Goal: Task Accomplishment & Management: Complete application form

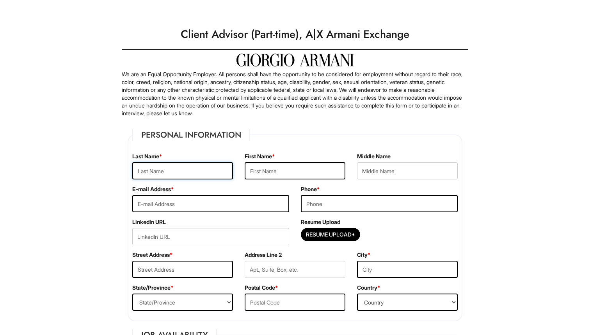
click at [206, 168] on input "text" at bounding box center [182, 170] width 101 height 17
type input "[PERSON_NAME]"
click at [272, 170] on input "text" at bounding box center [295, 170] width 101 height 17
type input "[PERSON_NAME]"
click at [370, 174] on input "text" at bounding box center [407, 170] width 101 height 17
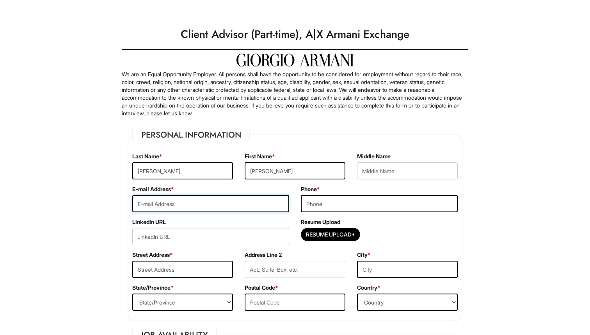
click at [233, 198] on input "email" at bounding box center [210, 203] width 157 height 17
type input "[EMAIL_ADDRESS][DOMAIN_NAME]"
click at [327, 198] on input "tel" at bounding box center [379, 203] width 157 height 17
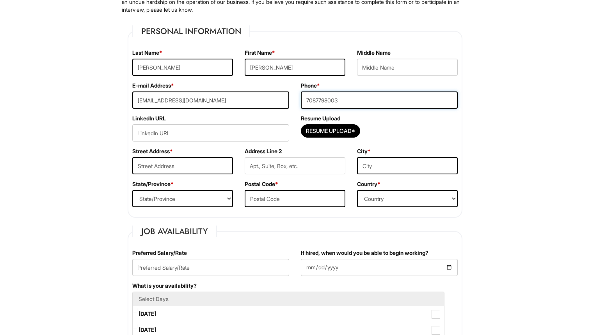
scroll to position [130, 0]
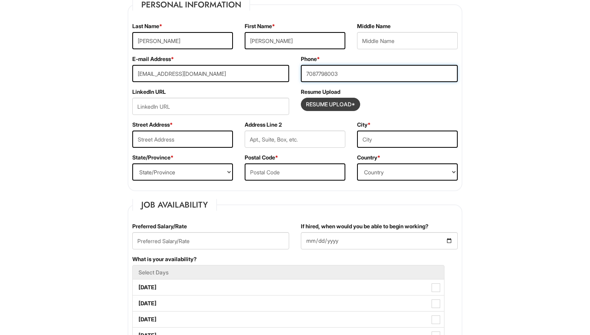
type input "7087798003"
click at [318, 105] on input "Resume Upload*" at bounding box center [330, 104] width 59 height 12
type input "C:\fakepath\[PERSON_NAME] Resume-2.pdf"
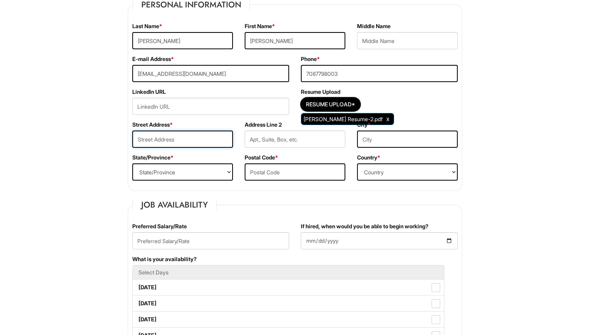
click at [191, 136] on input "text" at bounding box center [182, 138] width 101 height 17
type input "110 E 1st"
click at [370, 138] on input "text" at bounding box center [407, 138] width 101 height 17
type input "[US_STATE]"
click at [217, 174] on select "State/Province [US_STATE] [US_STATE] [US_STATE] [US_STATE] [US_STATE] [US_STATE…" at bounding box center [182, 171] width 101 height 17
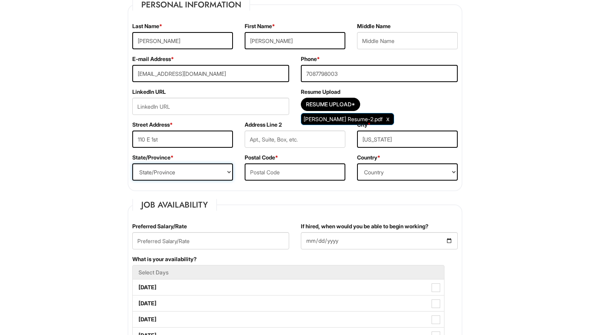
select select "NY"
click at [261, 170] on input "text" at bounding box center [295, 171] width 101 height 17
type input "10009"
click at [369, 171] on select "Country [GEOGRAPHIC_DATA] [GEOGRAPHIC_DATA] [GEOGRAPHIC_DATA] [US_STATE] [GEOGR…" at bounding box center [407, 171] width 101 height 17
select select "[GEOGRAPHIC_DATA]"
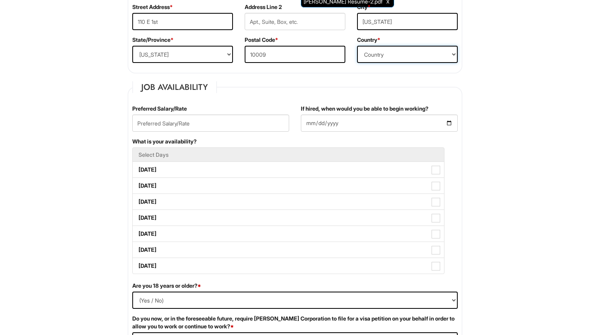
scroll to position [248, 0]
drag, startPoint x: 391, startPoint y: 201, endPoint x: 237, endPoint y: 121, distance: 173.2
click at [237, 121] on input "text" at bounding box center [210, 122] width 157 height 17
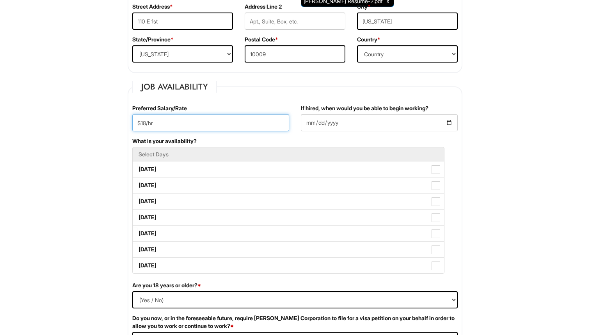
type input "$18/hr"
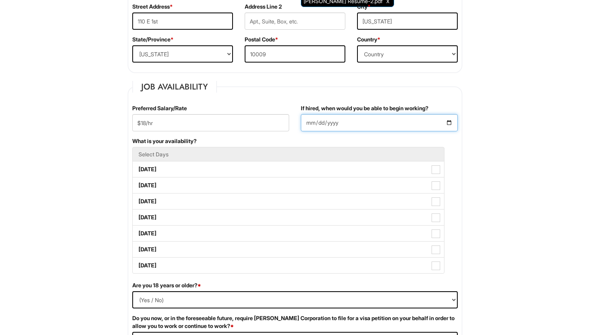
click at [335, 126] on input "If hired, when would you be able to begin working?" at bounding box center [379, 122] width 157 height 17
drag, startPoint x: 237, startPoint y: 121, endPoint x: 445, endPoint y: 123, distance: 207.3
click at [445, 123] on input "If hired, when would you be able to begin working?" at bounding box center [379, 122] width 157 height 17
drag, startPoint x: 445, startPoint y: 123, endPoint x: 450, endPoint y: 125, distance: 5.4
click at [450, 125] on input "If hired, when would you be able to begin working?" at bounding box center [379, 122] width 157 height 17
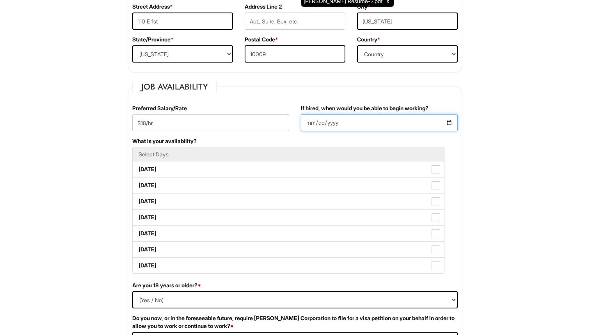
type input "[DATE]"
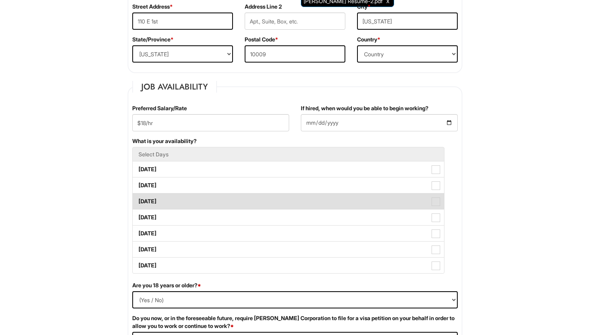
click at [438, 198] on span at bounding box center [436, 201] width 9 height 9
click at [138, 198] on Available_Wednesday "[DATE]" at bounding box center [135, 197] width 5 height 5
checkbox Available_Wednesday "true"
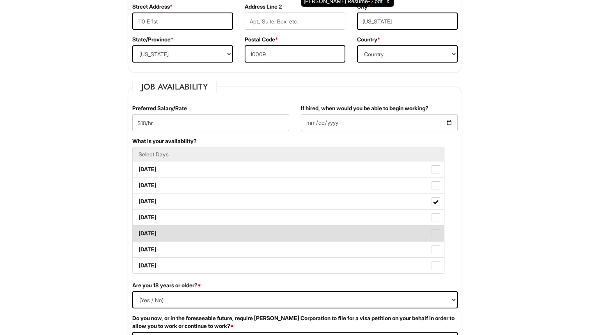
click at [436, 230] on span at bounding box center [436, 233] width 9 height 9
click at [138, 230] on Available_Friday "[DATE]" at bounding box center [135, 229] width 5 height 5
checkbox Available_Friday "true"
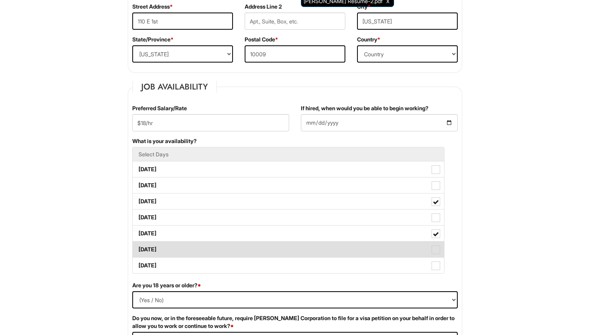
click at [436, 246] on span at bounding box center [436, 249] width 9 height 9
click at [138, 246] on Available_Saturday "[DATE]" at bounding box center [135, 245] width 5 height 5
checkbox Available_Saturday "true"
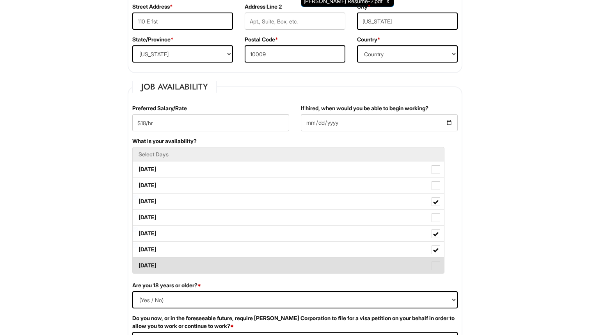
click at [437, 262] on span at bounding box center [436, 265] width 9 height 9
click at [138, 262] on Available_Sunday "[DATE]" at bounding box center [135, 261] width 5 height 5
checkbox Available_Sunday "true"
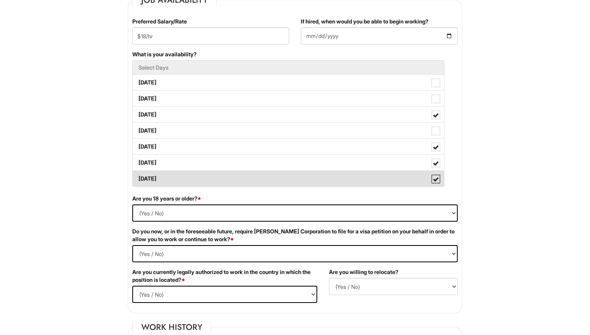
scroll to position [351, 0]
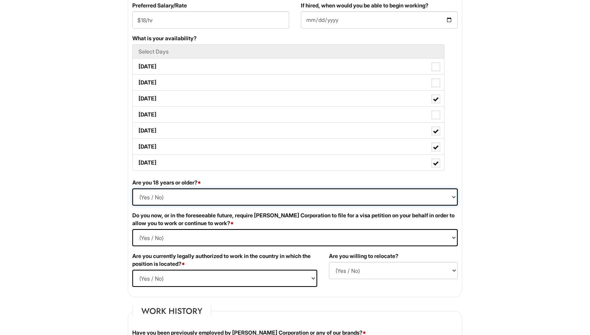
click at [369, 198] on select "(Yes / No) Yes No" at bounding box center [295, 196] width 326 height 17
select select "Yes"
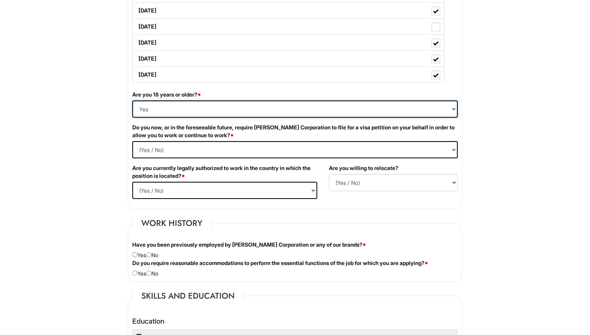
scroll to position [440, 0]
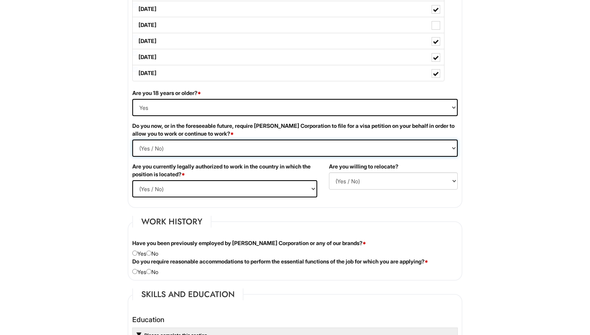
click at [181, 148] on Required "(Yes / No) Yes No" at bounding box center [295, 147] width 326 height 17
select Required "No"
click at [166, 188] on select "(Yes / No) Yes No" at bounding box center [224, 188] width 185 height 17
select select "Yes"
click at [338, 180] on select "(Yes / No) No Yes" at bounding box center [393, 180] width 129 height 17
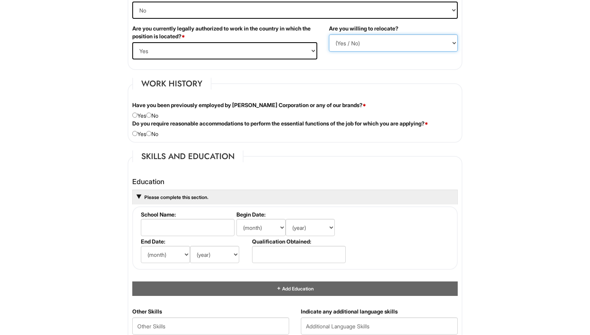
scroll to position [578, 0]
click at [155, 113] on div "Have you been previously employed by [PERSON_NAME] Corporation or any of our br…" at bounding box center [294, 110] width 337 height 18
click at [150, 115] on input "radio" at bounding box center [148, 114] width 5 height 5
radio input "true"
click at [151, 132] on input "radio" at bounding box center [148, 132] width 5 height 5
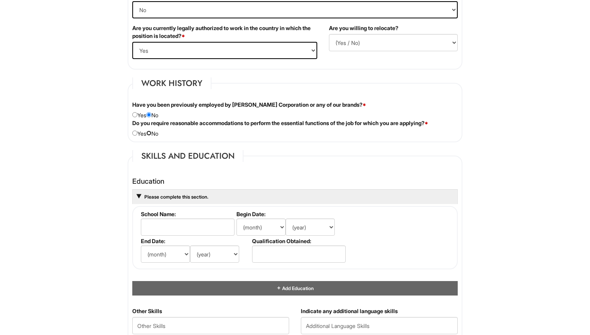
radio input "true"
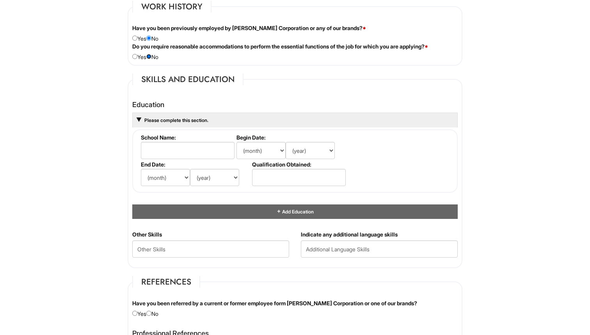
scroll to position [661, 0]
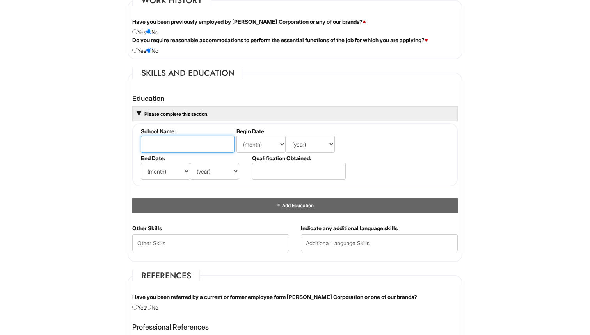
click at [169, 147] on input "text" at bounding box center [188, 143] width 94 height 17
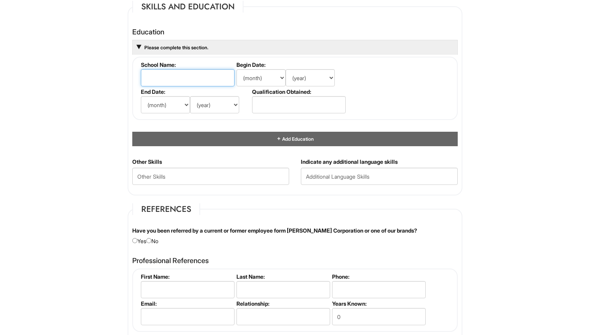
scroll to position [728, 0]
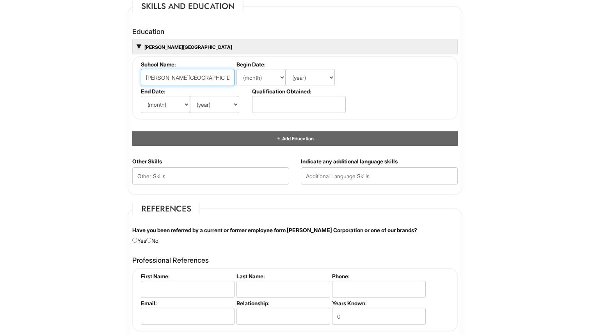
type input "[PERSON_NAME][GEOGRAPHIC_DATA]"
click at [250, 73] on select "(month) Jan Feb Mar Apr May Jun [DATE] Aug Sep Oct Nov Dec" at bounding box center [261, 77] width 49 height 17
select select "8"
click at [299, 78] on select "(year) 2029 2028 2027 2026 2025 2024 2023 2022 2021 2020 2019 2018 2017 2016 20…" at bounding box center [310, 77] width 49 height 17
select select "2020"
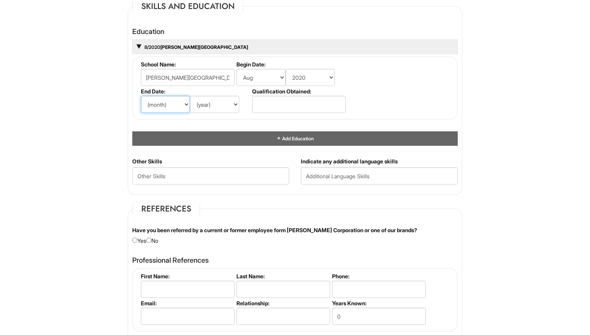
click at [183, 105] on select "(month) Jan Feb Mar Apr May Jun [DATE] Aug Sep Oct Nov Dec" at bounding box center [165, 104] width 49 height 17
select select "5"
click at [216, 107] on select "(year) 2029 2028 2027 2026 2025 2024 2023 2022 2021 2020 2019 2018 2017 2016 20…" at bounding box center [214, 104] width 49 height 17
select select "2028"
click at [251, 116] on fieldset "School Name: [PERSON_NAME] The [GEOGRAPHIC_DATA] Begin Date: (month) Jan Feb Ma…" at bounding box center [295, 87] width 326 height 63
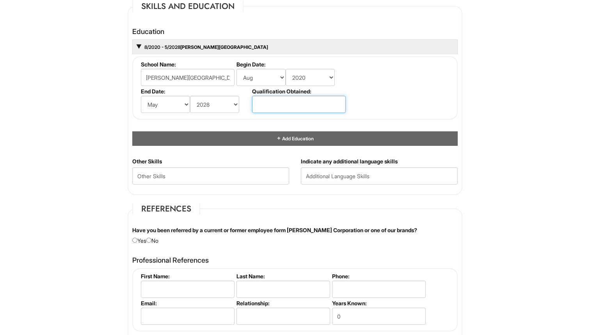
click at [255, 109] on input "text" at bounding box center [299, 104] width 94 height 17
click at [266, 105] on input "Bachalers in Fashion Design" at bounding box center [299, 104] width 94 height 17
type input "Bachelors in Fashion Design"
click at [258, 122] on div "Education 8/2020 - 5/2028 [PERSON_NAME] The New School Bachalers in Fashion Des…" at bounding box center [295, 87] width 326 height 118
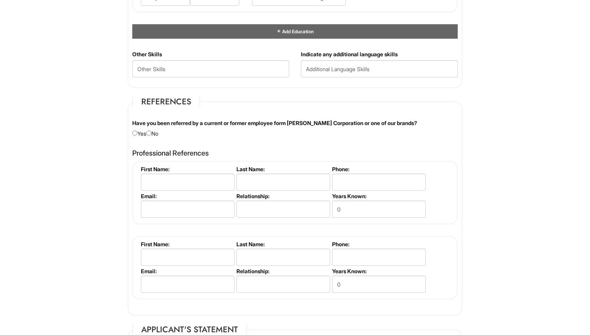
scroll to position [845, 0]
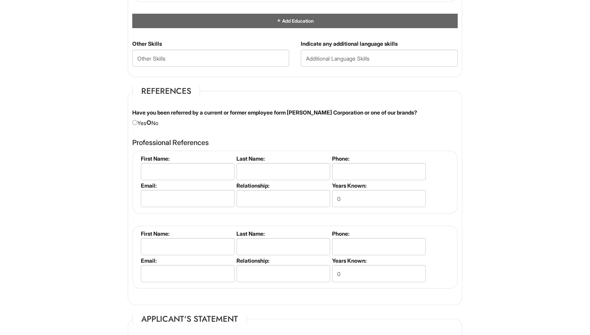
click at [151, 123] on input "radio" at bounding box center [148, 122] width 5 height 5
radio input "true"
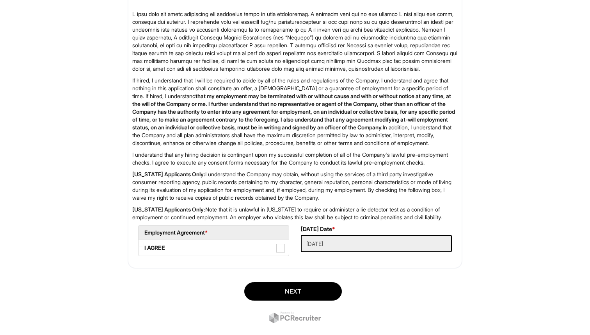
scroll to position [1172, 0]
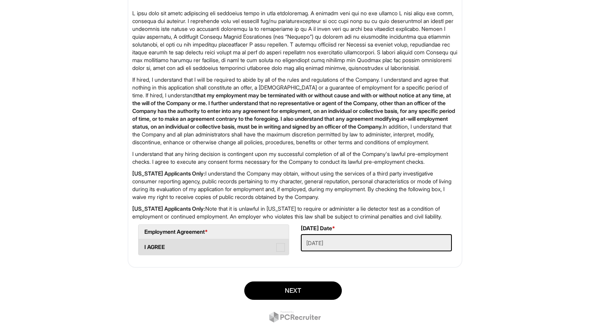
click at [282, 251] on span at bounding box center [280, 247] width 9 height 9
click at [144, 246] on AGREE "I AGREE" at bounding box center [141, 242] width 5 height 5
checkbox AGREE "true"
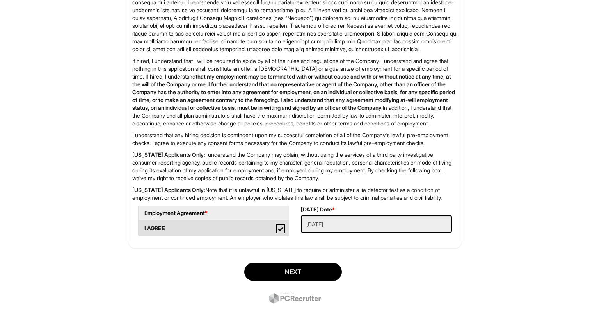
scroll to position [1221, 0]
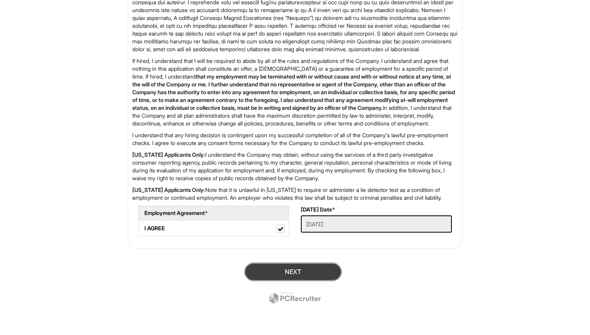
click at [281, 274] on button "Next" at bounding box center [293, 271] width 98 height 18
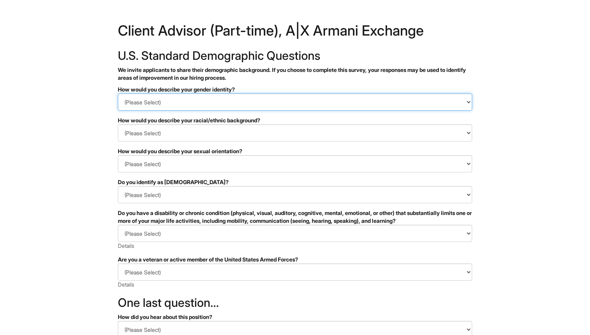
click at [310, 104] on select "(Please Select) Man Woman Non-binary I prefer to self-describe I don't wish to …" at bounding box center [295, 101] width 354 height 17
select select "Woman"
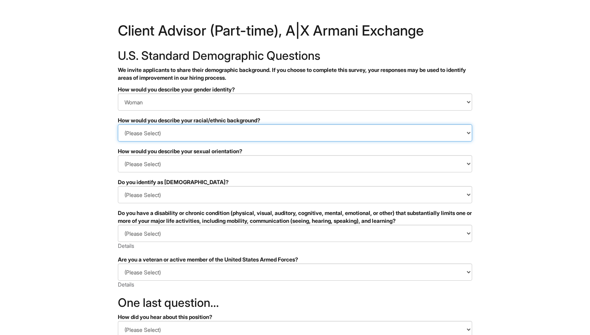
click at [272, 135] on select "(Please Select) Black or of African descent East Asian Hispanic, Latinx or of S…" at bounding box center [295, 132] width 354 height 17
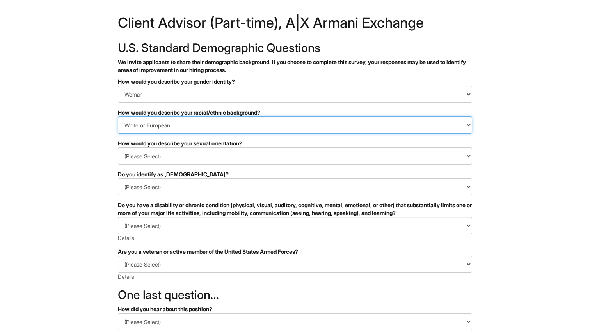
scroll to position [12, 0]
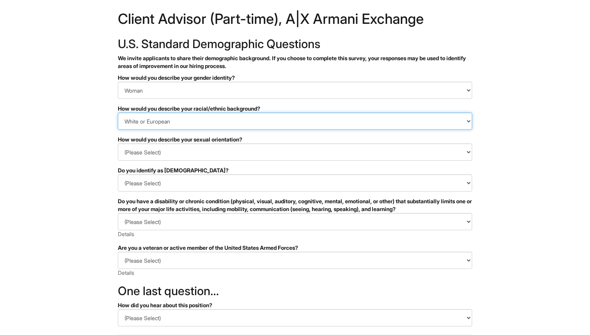
click at [214, 123] on select "(Please Select) Black or of African descent East Asian Hispanic, Latinx or of S…" at bounding box center [295, 120] width 354 height 17
select select "Middle Eastern or North African"
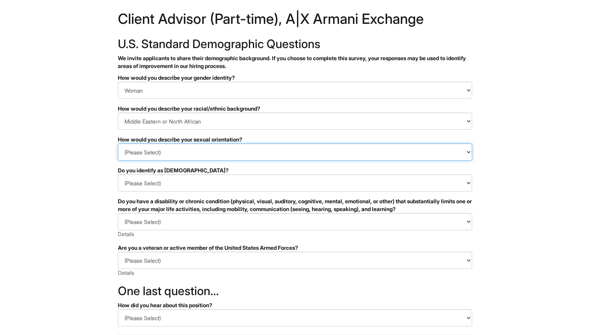
click at [187, 149] on select "(Please Select) Asexual Bisexual and/or pansexual Gay Heterosexual Lesbian Quee…" at bounding box center [295, 151] width 354 height 17
select select "Heterosexual"
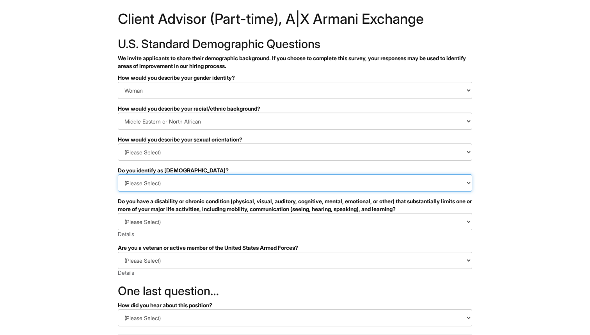
click at [147, 189] on select "(Please Select) Yes No I prefer to self-describe I don't wish to answer" at bounding box center [295, 182] width 354 height 17
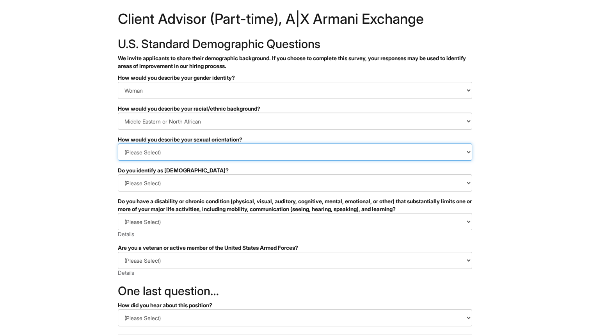
click at [156, 154] on select "(Please Select) Asexual Bisexual and/or pansexual Gay Heterosexual Lesbian Quee…" at bounding box center [295, 151] width 354 height 17
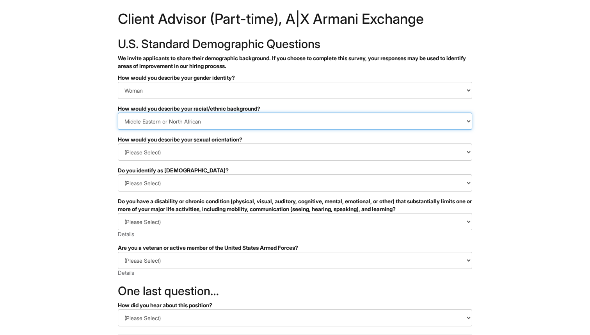
click at [153, 121] on select "(Please Select) Black or of African descent East Asian Hispanic, Latinx or of S…" at bounding box center [295, 120] width 354 height 17
select select "White or European"
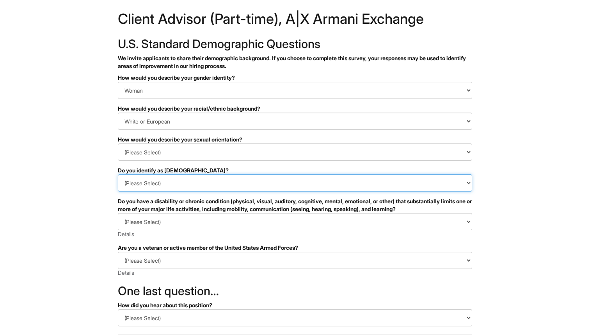
click at [145, 185] on select "(Please Select) Yes No I prefer to self-describe I don't wish to answer" at bounding box center [295, 182] width 354 height 17
select select "No"
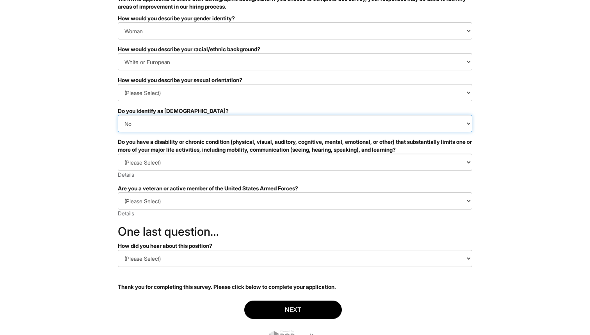
scroll to position [78, 0]
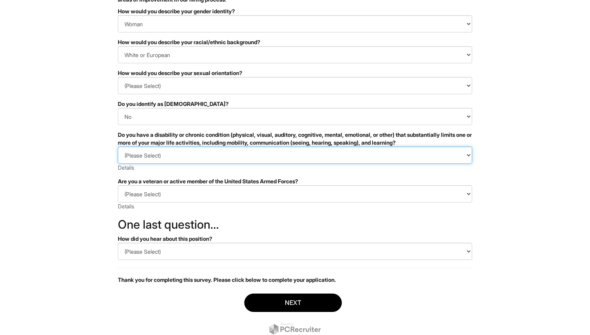
click at [141, 157] on select "(Please Select) YES, I HAVE A DISABILITY (or previously had a disability) NO, I…" at bounding box center [295, 154] width 354 height 17
select select "NO, I DON'T HAVE A DISABILITY"
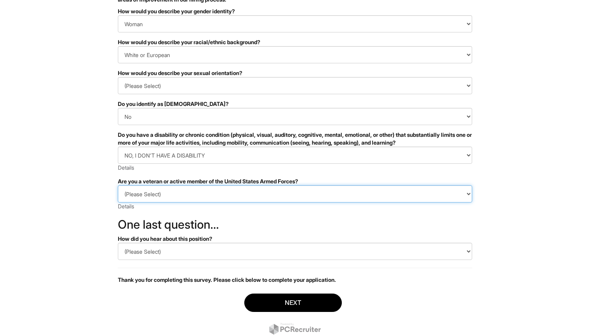
click at [148, 195] on select "(Please Select) I IDENTIFY AS ONE OR MORE OF THE CLASSIFICATIONS OF PROTECTED V…" at bounding box center [295, 193] width 354 height 17
select select "I AM NOT A PROTECTED VETERAN"
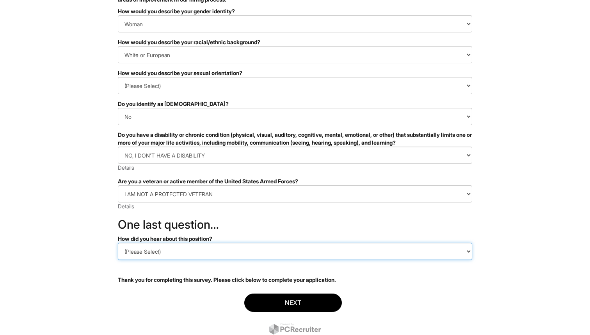
click at [155, 247] on select "(Please Select) CareerBuilder Indeed LinkedIn Monster Referral Other" at bounding box center [295, 250] width 354 height 17
select select "LinkedIn"
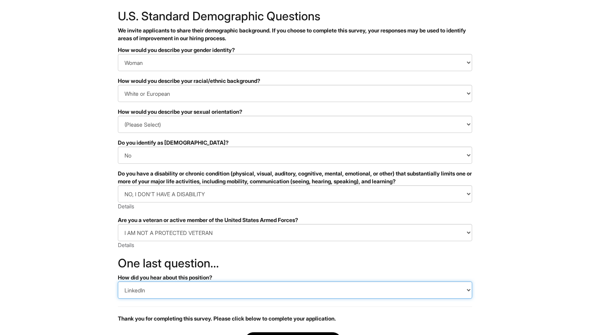
scroll to position [36, 0]
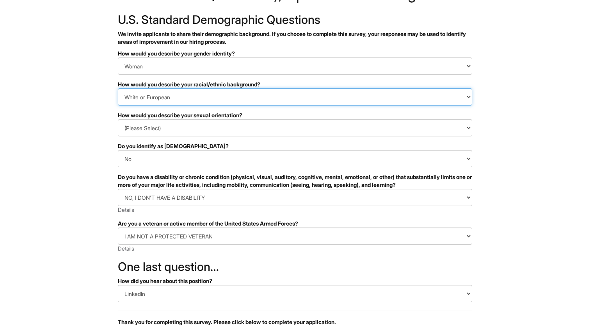
click at [164, 91] on select "(Please Select) Black or of African descent East Asian Hispanic, Latinx or of S…" at bounding box center [295, 96] width 354 height 17
select select "Middle Eastern or North African"
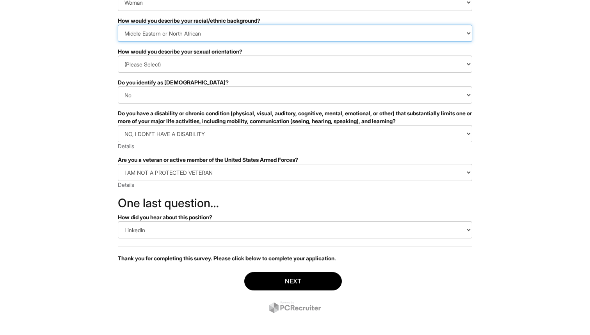
scroll to position [101, 0]
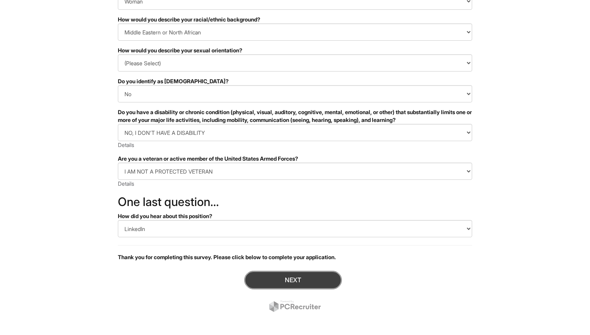
click at [257, 278] on button "Next" at bounding box center [293, 280] width 98 height 18
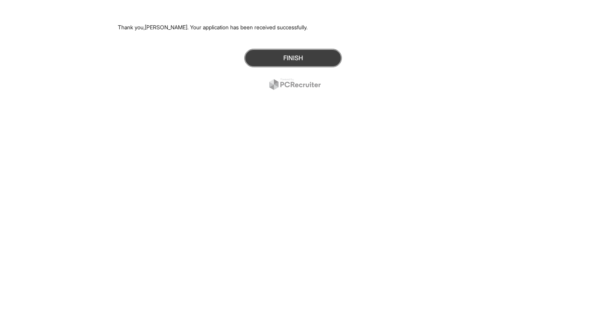
click at [311, 59] on button "Finish" at bounding box center [293, 58] width 98 height 18
